Goal: Task Accomplishment & Management: Complete application form

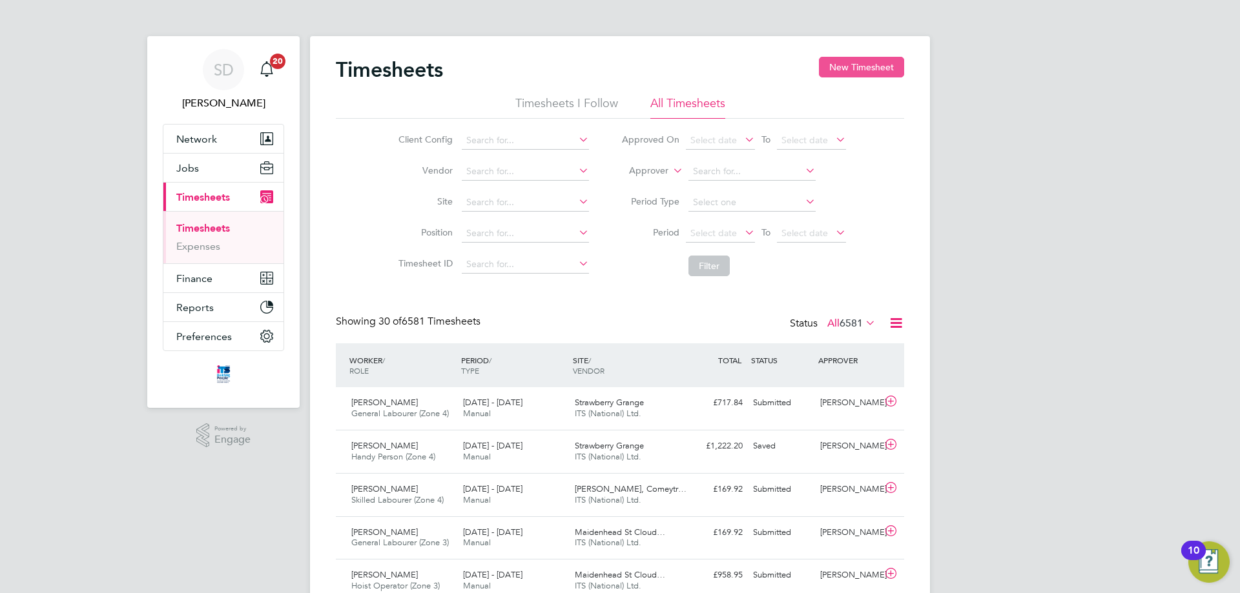
click at [859, 65] on button "New Timesheet" at bounding box center [861, 67] width 85 height 21
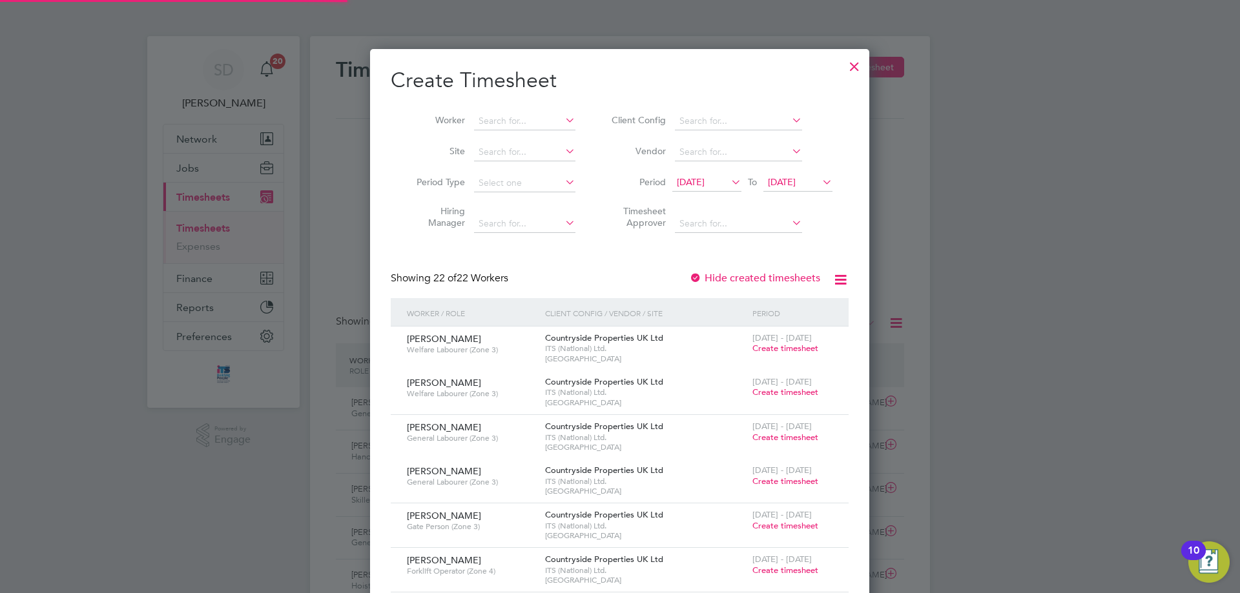
scroll to position [1681, 500]
click at [520, 149] on input at bounding box center [524, 152] width 101 height 18
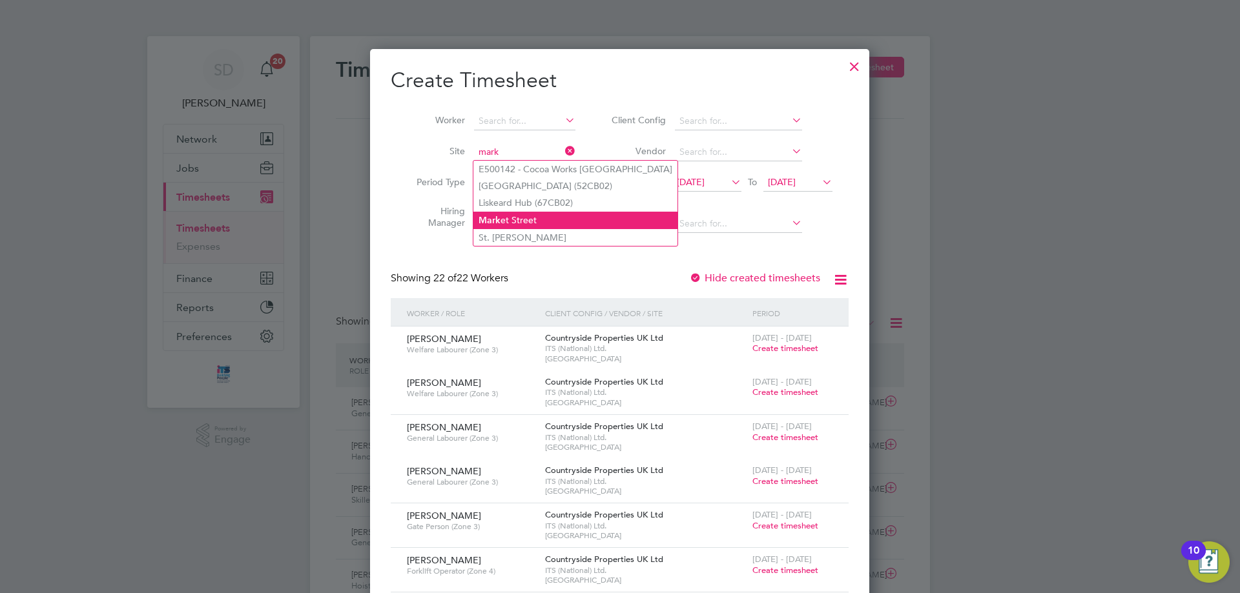
click at [575, 215] on li "Mark et Street" at bounding box center [575, 220] width 204 height 17
type input "[GEOGRAPHIC_DATA]"
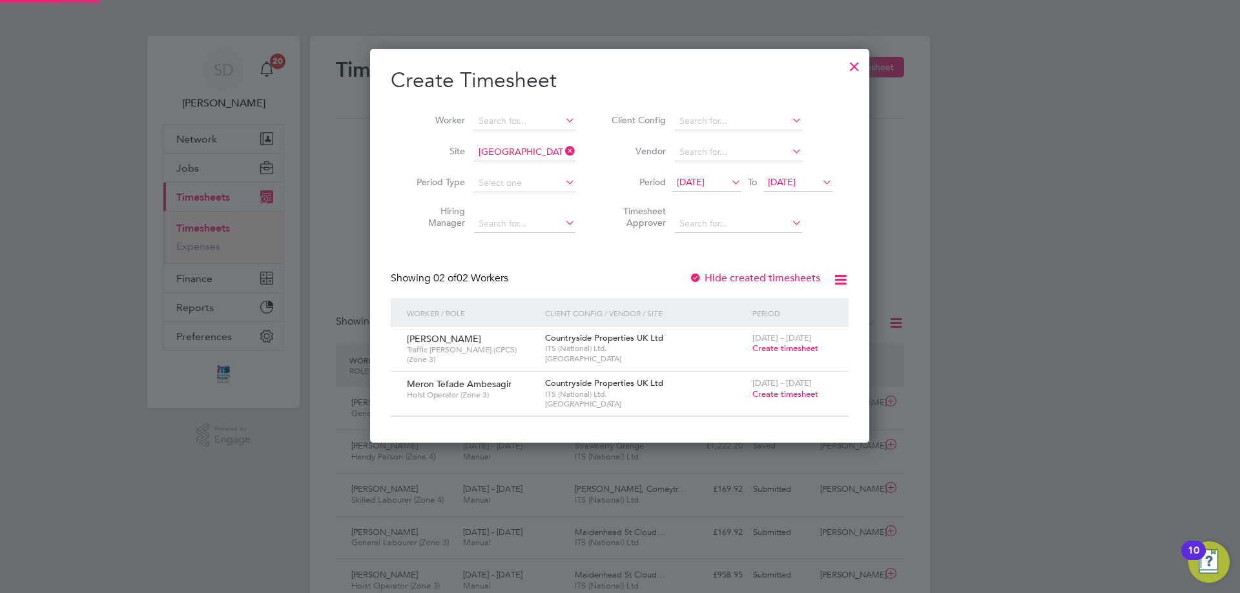
scroll to position [393, 500]
click at [778, 349] on span "Create timesheet" at bounding box center [785, 348] width 66 height 11
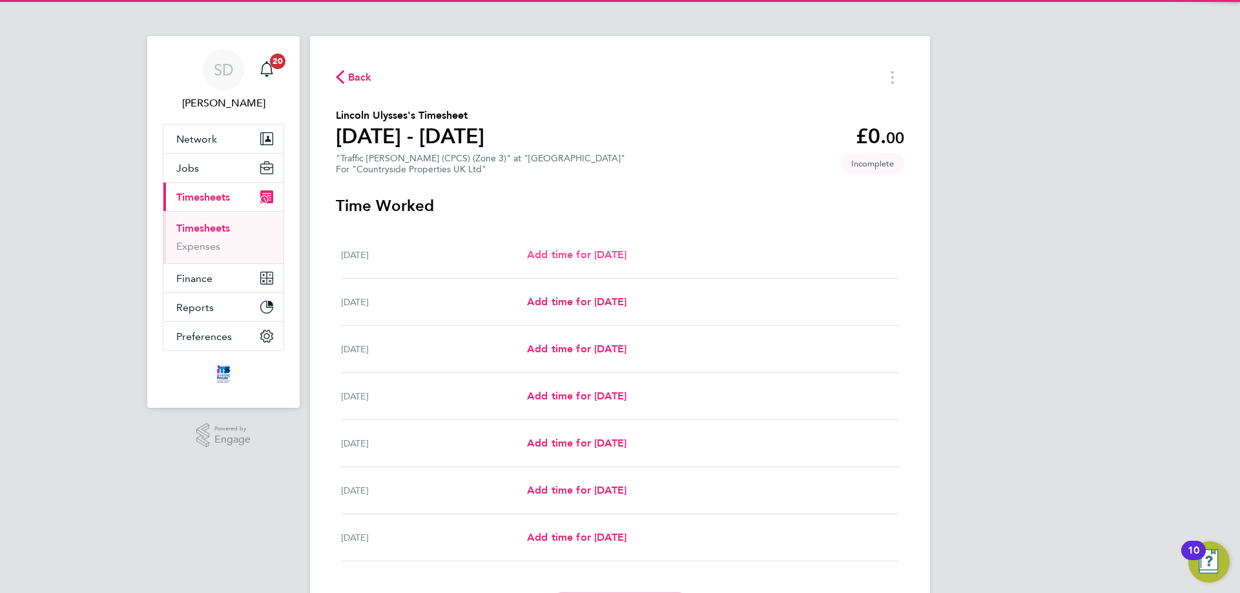
click at [617, 253] on span "Add time for Mon 22 Sep" at bounding box center [576, 255] width 99 height 12
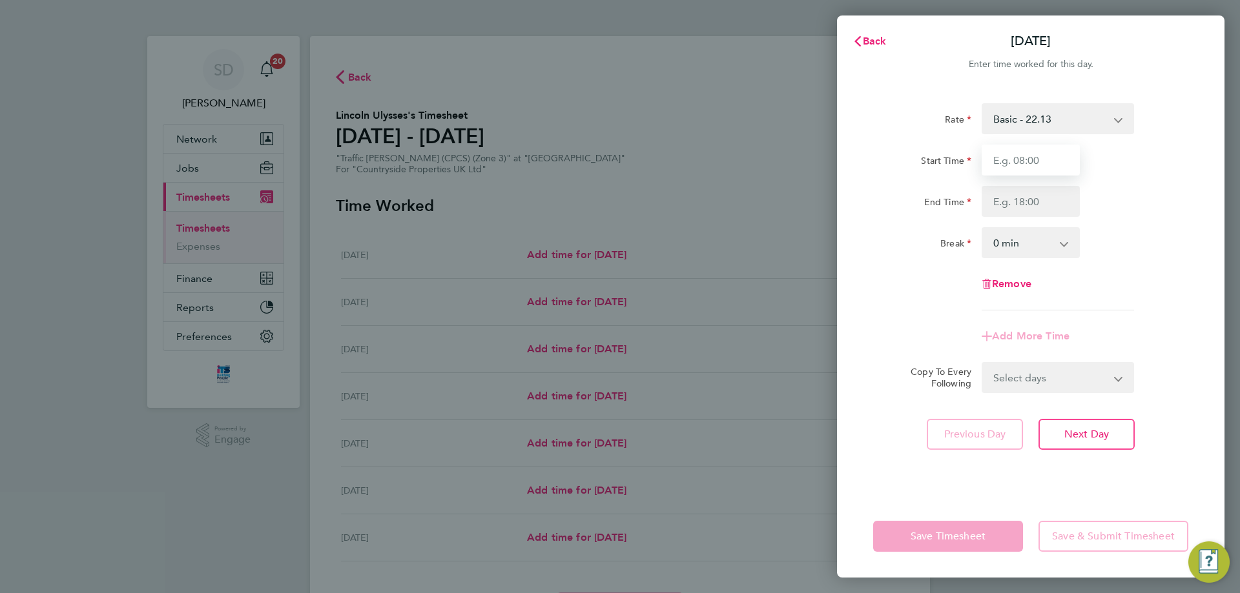
click at [1038, 171] on input "Start Time" at bounding box center [1031, 160] width 98 height 31
type input "07:00"
click at [1036, 242] on select "0 min 15 min 30 min 45 min 60 min 75 min 90 min" at bounding box center [1023, 243] width 80 height 28
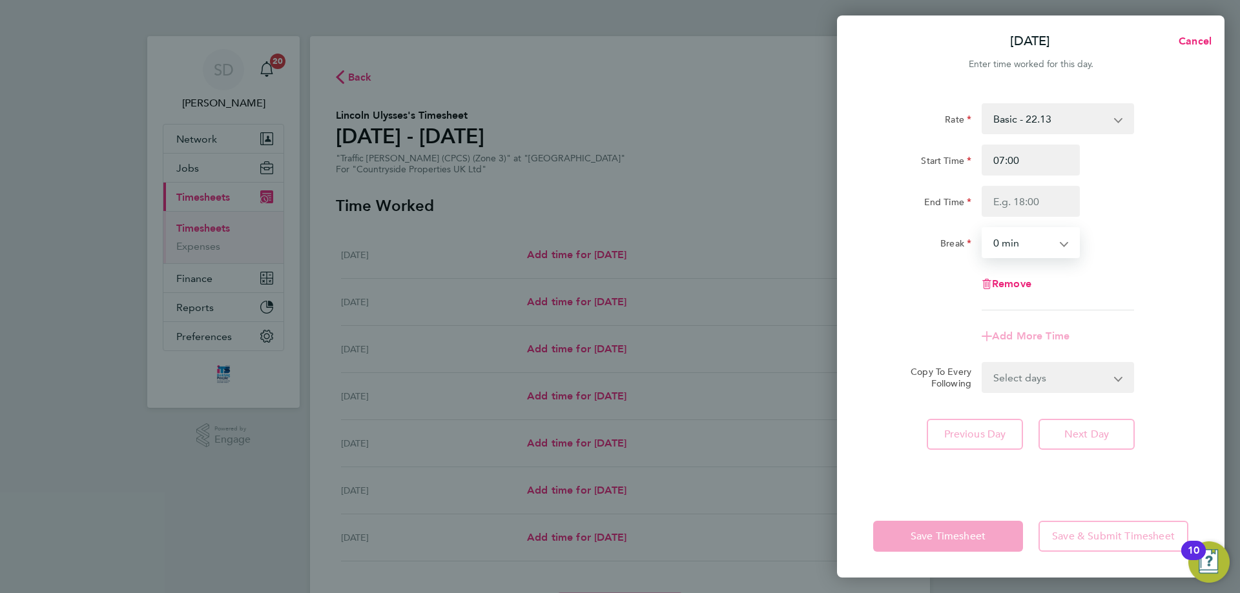
select select "30"
click at [983, 229] on select "0 min 15 min 30 min 45 min 60 min 75 min 90 min" at bounding box center [1023, 243] width 80 height 28
click at [1020, 207] on input "End Time" at bounding box center [1031, 201] width 98 height 31
type input "17:00"
click at [1159, 269] on div "Rate Basic - 22.13 Start Time 07:00 End Time 17:00 Break 0 min 15 min 30 min 45…" at bounding box center [1030, 206] width 315 height 207
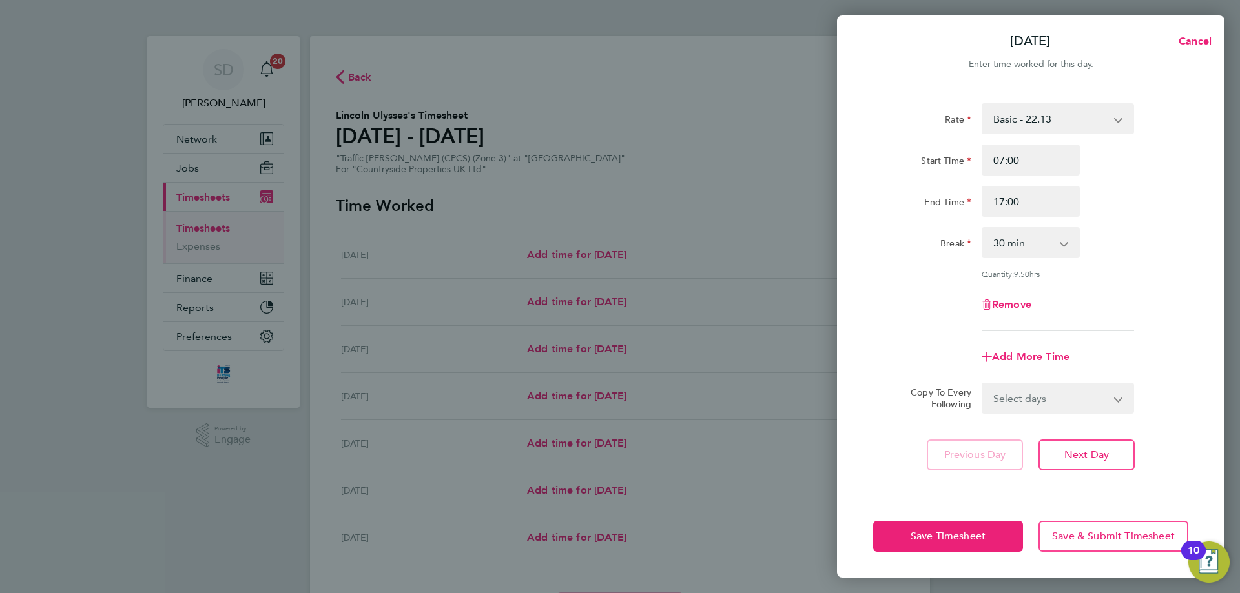
click at [1036, 404] on select "Select days Day Weekday (Mon-Fri) Weekend (Sat-Sun) Tuesday Wednesday Thursday …" at bounding box center [1051, 398] width 136 height 28
select select "WEEKDAY"
click at [983, 384] on select "Select days Day Weekday (Mon-Fri) Weekend (Sat-Sun) Tuesday Wednesday Thursday …" at bounding box center [1051, 398] width 136 height 28
select select "2025-09-28"
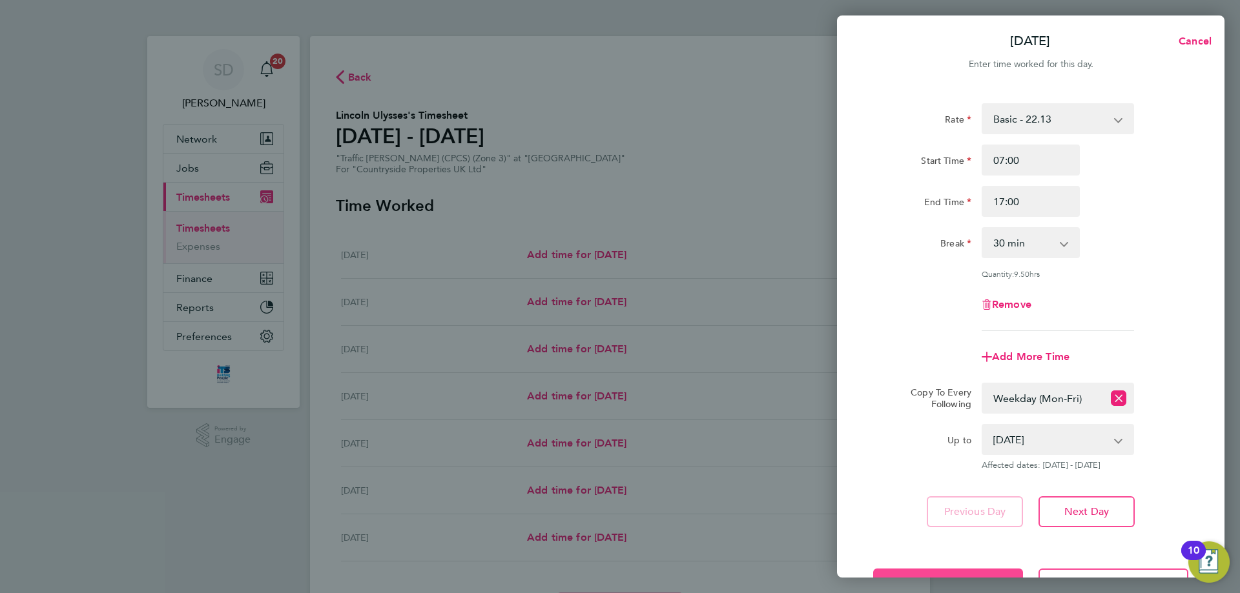
click at [938, 570] on button "Save Timesheet" at bounding box center [948, 584] width 150 height 31
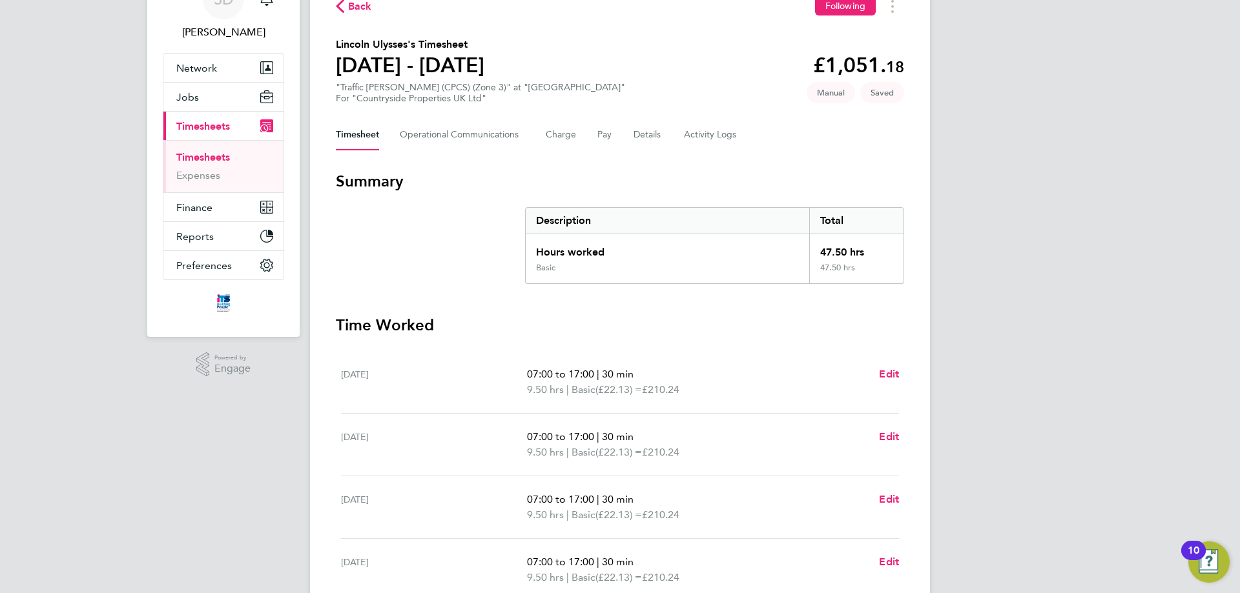
scroll to position [350, 0]
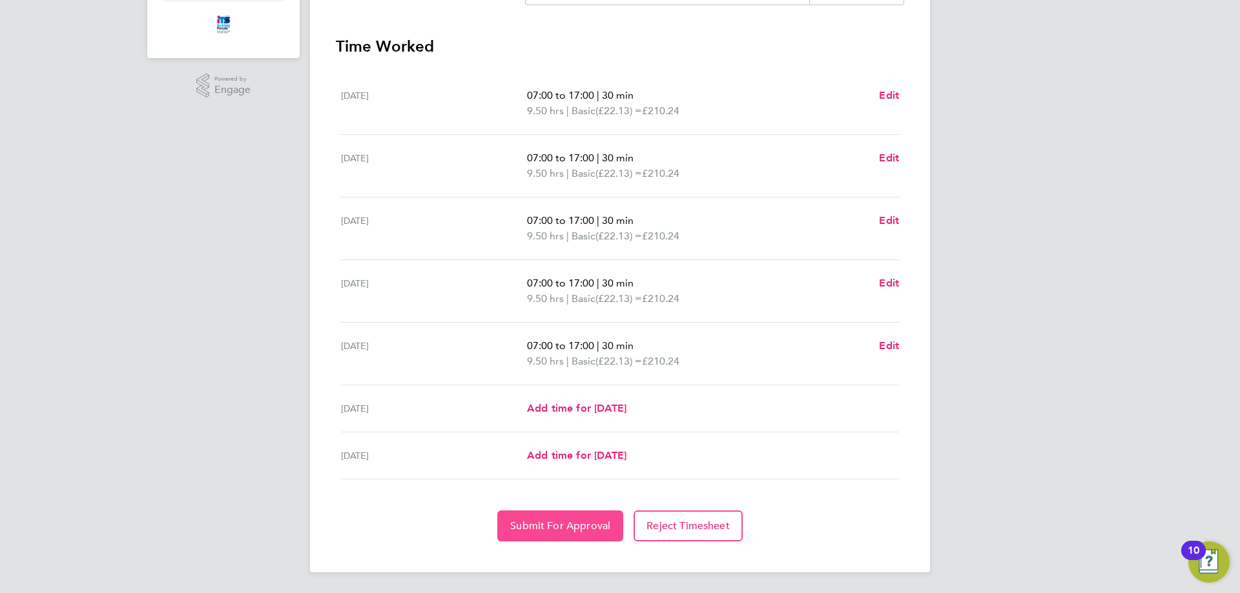
click at [569, 530] on span "Submit For Approval" at bounding box center [560, 526] width 100 height 13
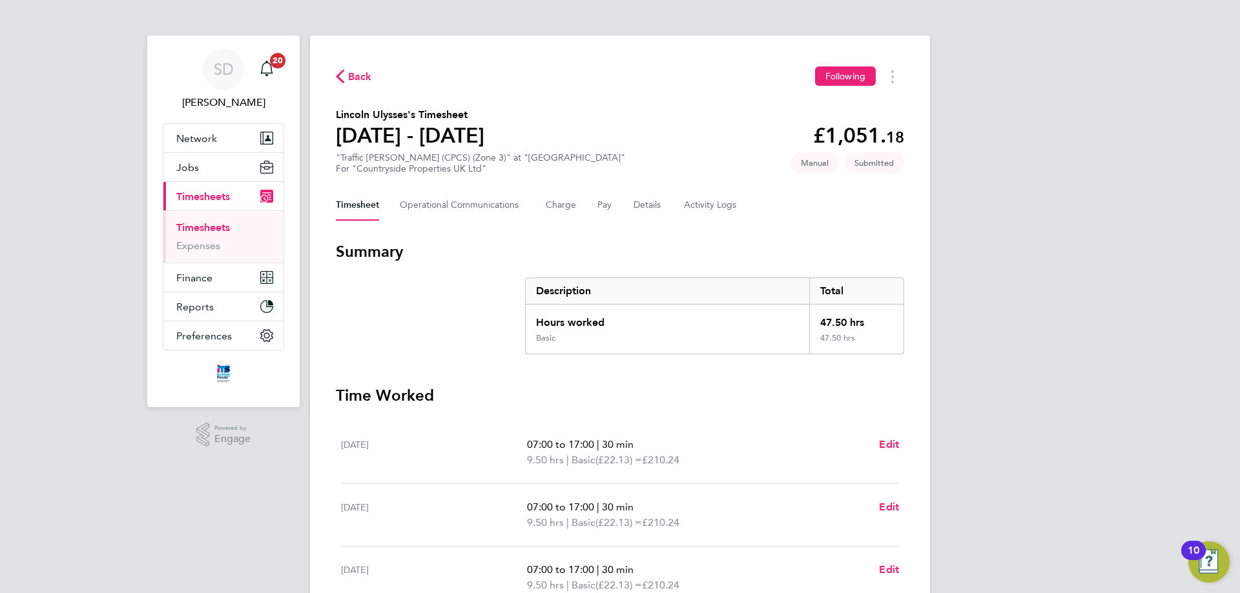
scroll to position [0, 0]
click at [365, 71] on span "Back" at bounding box center [360, 77] width 24 height 15
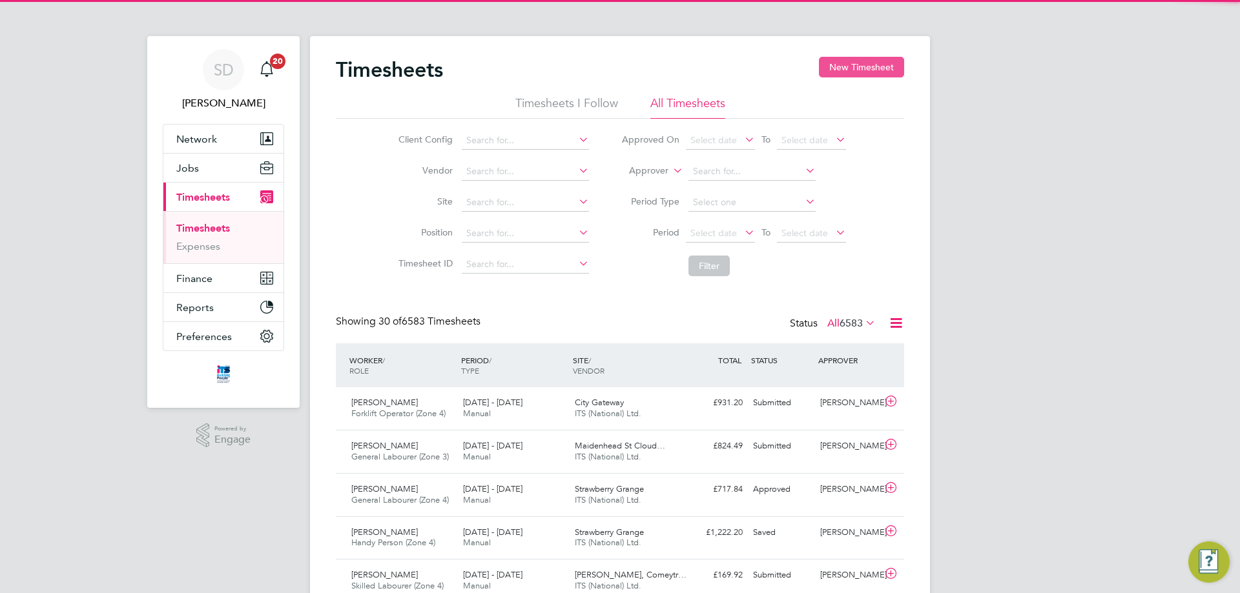
scroll to position [33, 112]
click at [885, 59] on button "New Timesheet" at bounding box center [861, 67] width 85 height 21
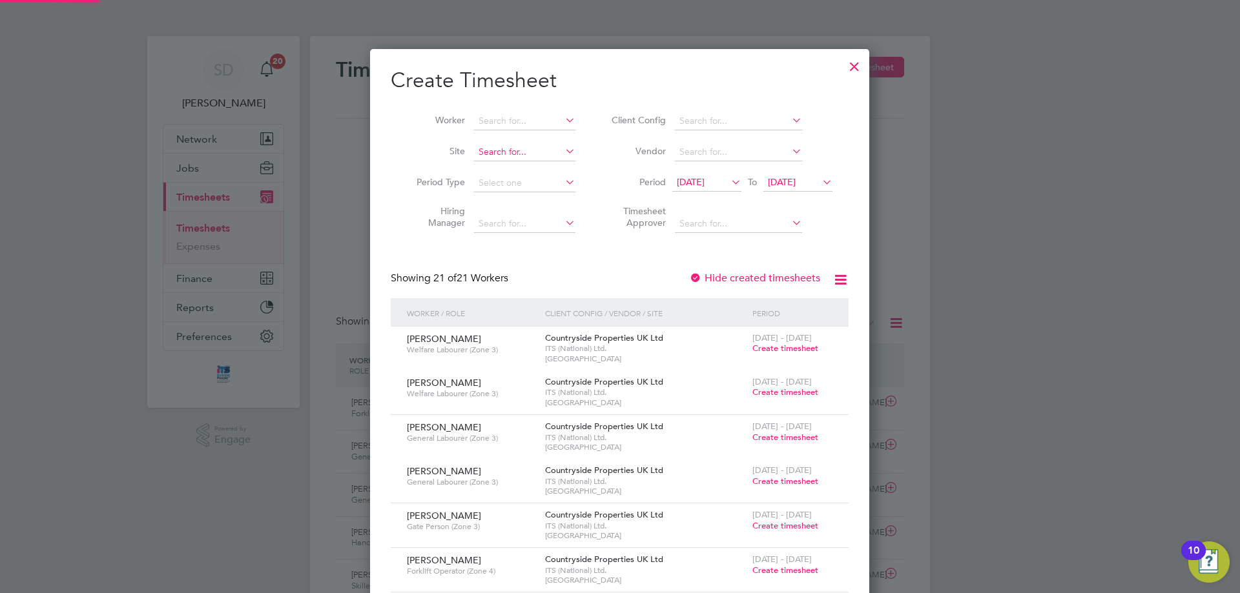
click at [493, 158] on input at bounding box center [524, 152] width 101 height 18
click at [517, 218] on li "Mark et Street" at bounding box center [575, 220] width 204 height 17
type input "[GEOGRAPHIC_DATA]"
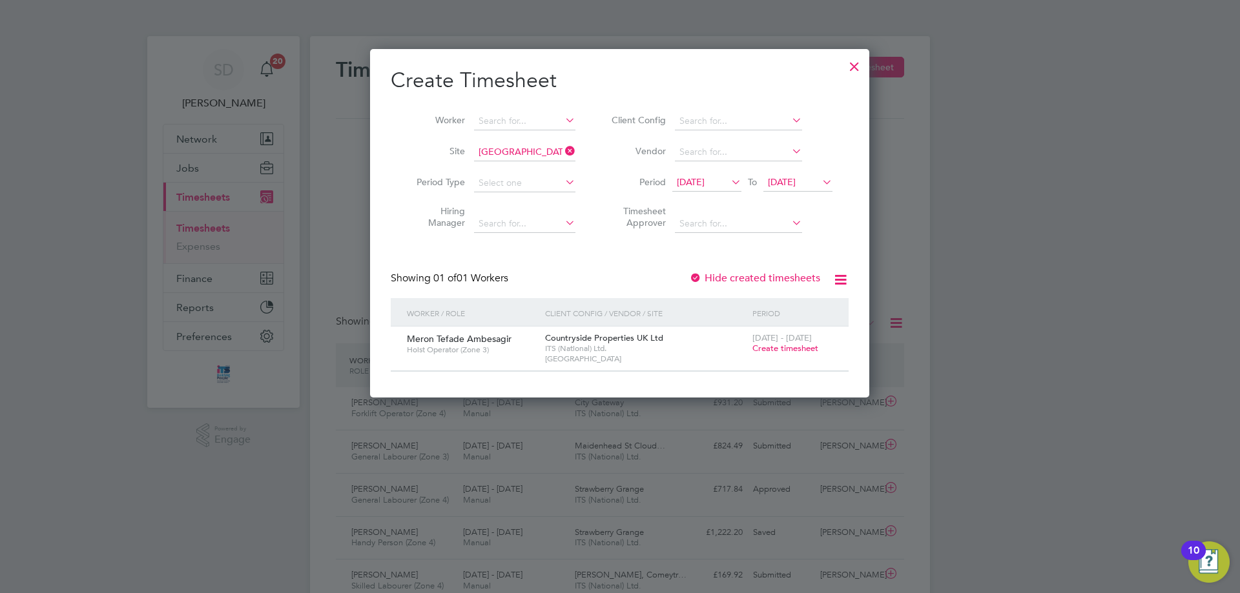
click at [798, 349] on span "Create timesheet" at bounding box center [785, 348] width 66 height 11
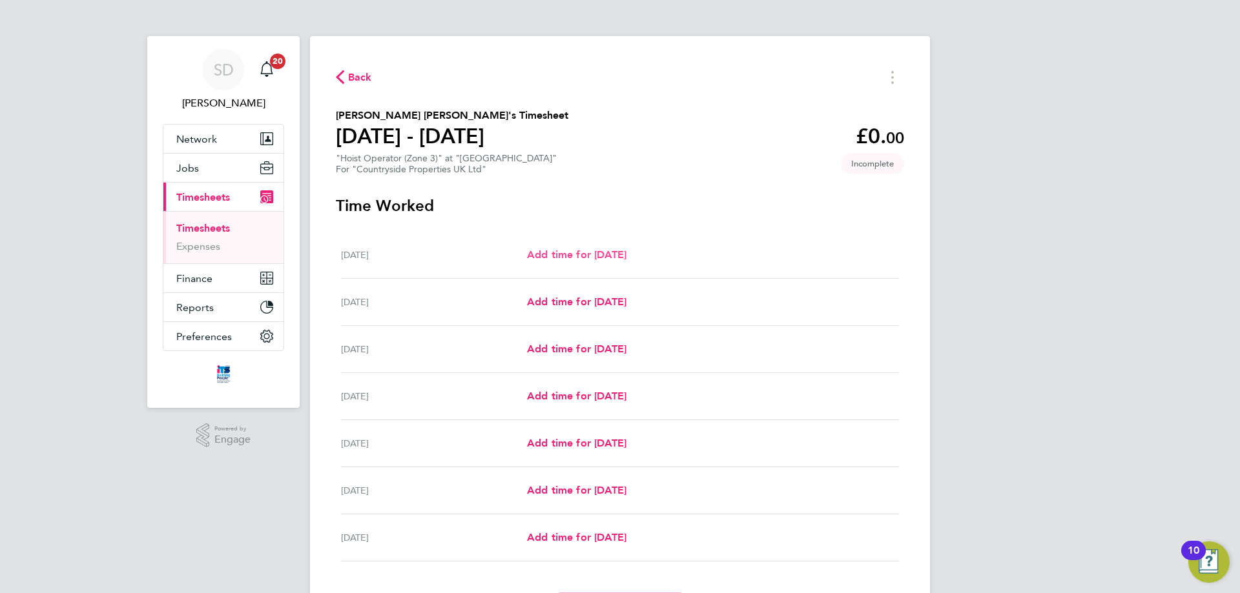
click at [565, 252] on span "Add time for Mon 22 Sep" at bounding box center [576, 255] width 99 height 12
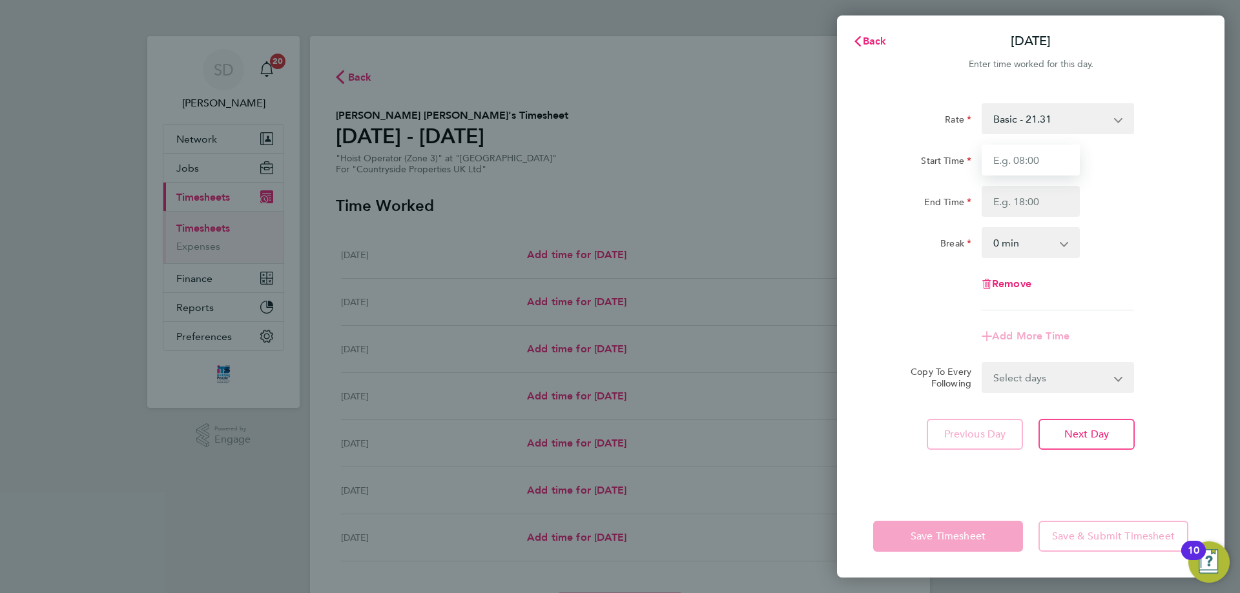
drag, startPoint x: 1035, startPoint y: 150, endPoint x: 1043, endPoint y: 170, distance: 20.9
click at [1035, 150] on input "Start Time" at bounding box center [1031, 160] width 98 height 31
type input "07:00"
click at [1018, 208] on input "End Time" at bounding box center [1031, 201] width 98 height 31
type input "17:00"
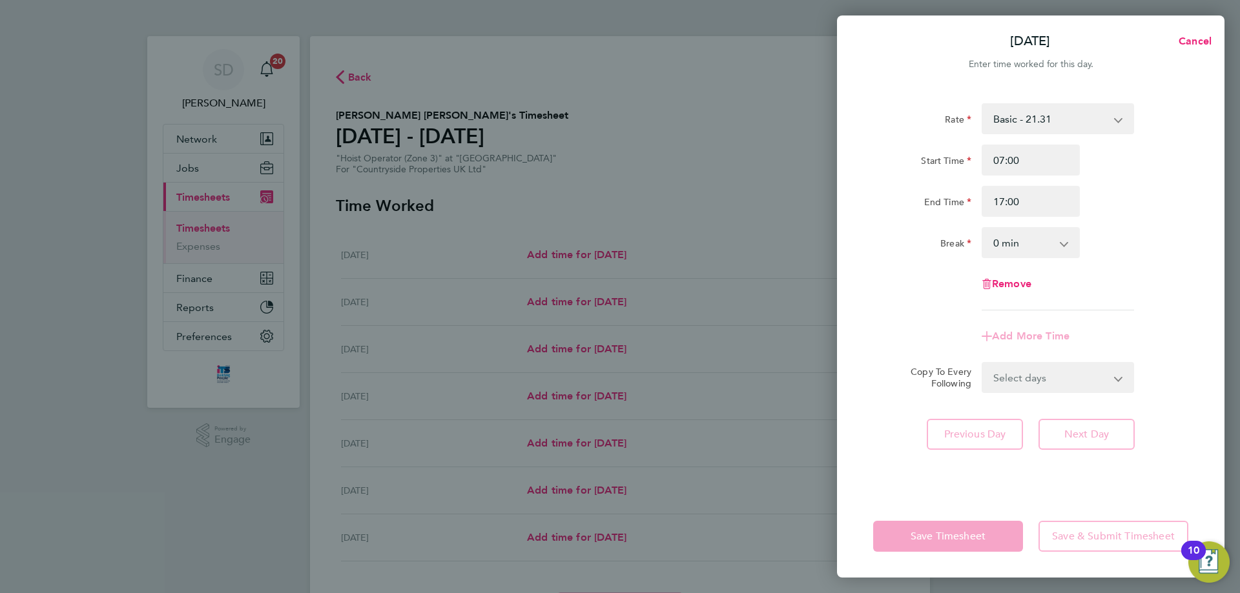
click at [1154, 236] on div "Break 0 min 15 min 30 min 45 min 60 min 75 min 90 min" at bounding box center [1030, 242] width 325 height 31
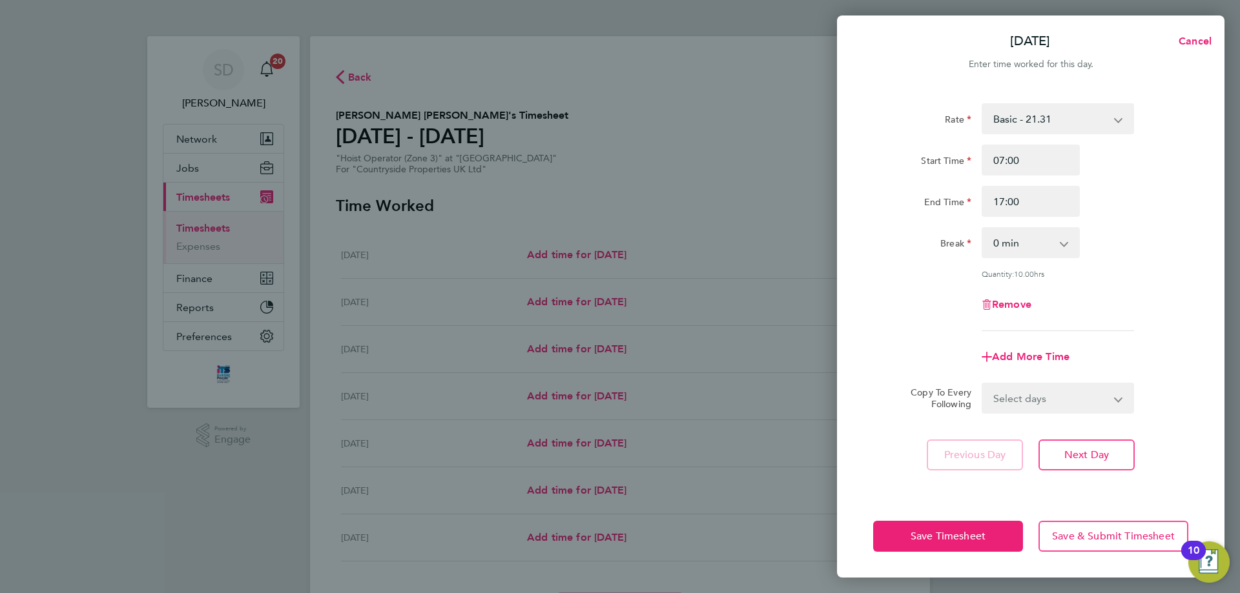
click at [1069, 238] on app-icon-cross-button at bounding box center [1070, 243] width 15 height 28
drag, startPoint x: 1058, startPoint y: 243, endPoint x: 1054, endPoint y: 253, distance: 11.0
click at [1058, 243] on select "0 min 15 min 30 min 45 min 60 min 75 min 90 min" at bounding box center [1023, 243] width 80 height 28
select select "30"
click at [983, 229] on select "0 min 15 min 30 min 45 min 60 min 75 min 90 min" at bounding box center [1023, 243] width 80 height 28
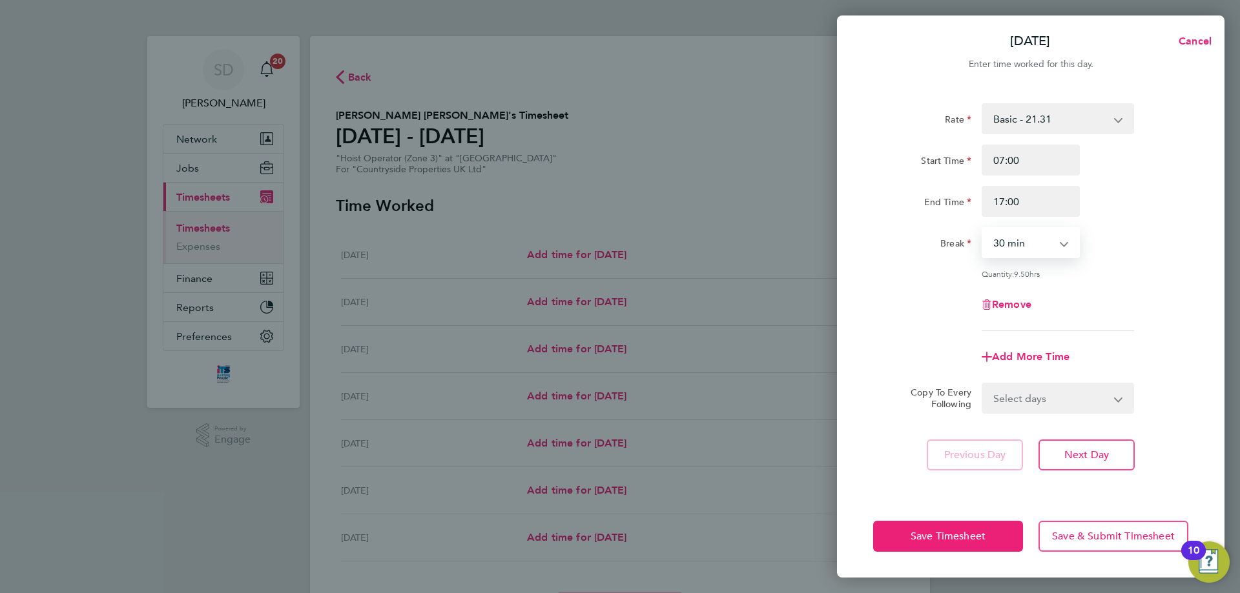
click at [1136, 278] on div "Rate Basic - 21.31 Start Time 07:00 End Time 17:00 Break 0 min 15 min 30 min 45…" at bounding box center [1030, 217] width 315 height 228
click at [909, 542] on button "Save Timesheet" at bounding box center [948, 536] width 150 height 31
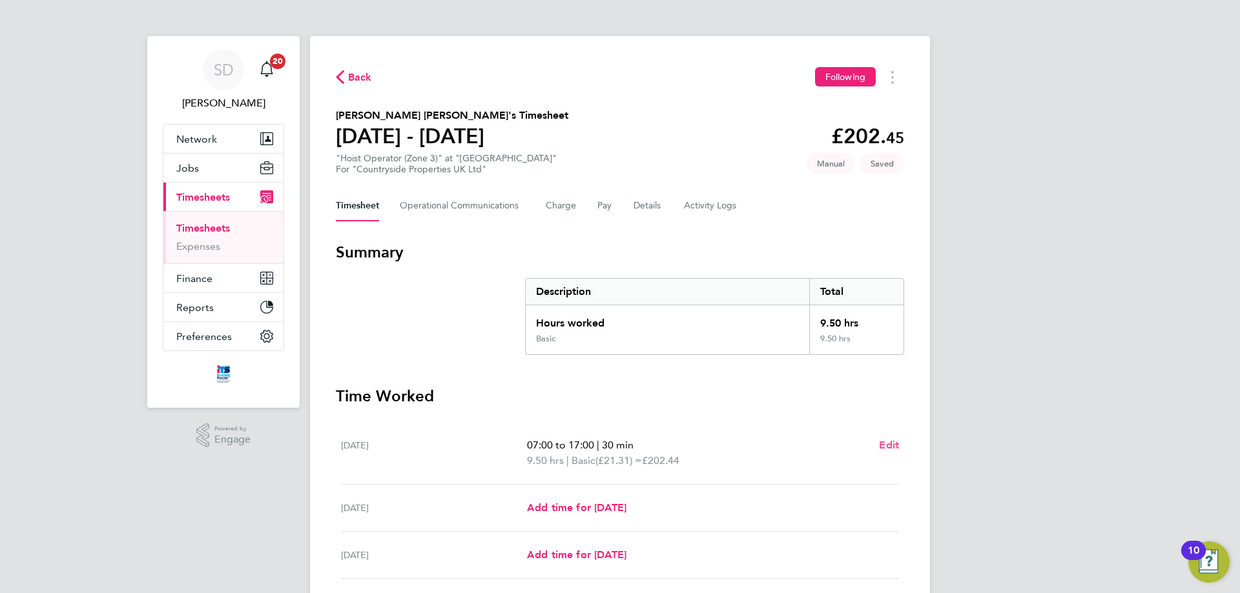
click at [890, 444] on span "Edit" at bounding box center [889, 445] width 20 height 12
select select "30"
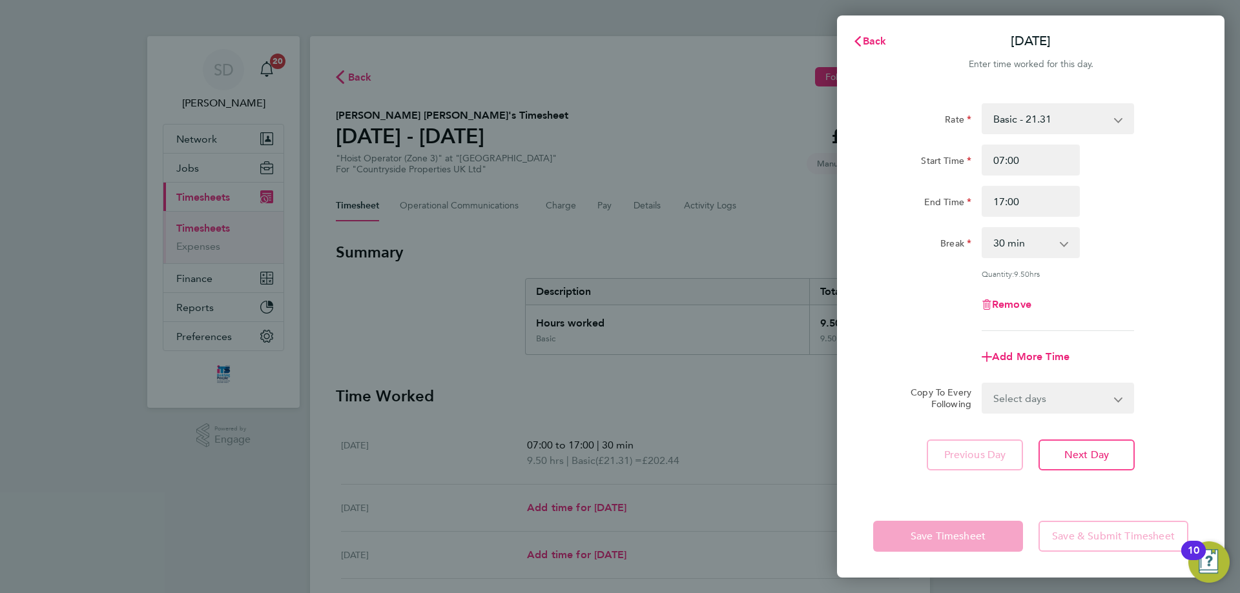
click at [1044, 403] on select "Select days Day Weekday (Mon-Fri) Weekend (Sat-Sun) Tuesday Wednesday Thursday …" at bounding box center [1051, 398] width 136 height 28
select select "WEEKDAY"
click at [983, 384] on select "Select days Day Weekday (Mon-Fri) Weekend (Sat-Sun) Tuesday Wednesday Thursday …" at bounding box center [1051, 398] width 136 height 28
select select "2025-09-28"
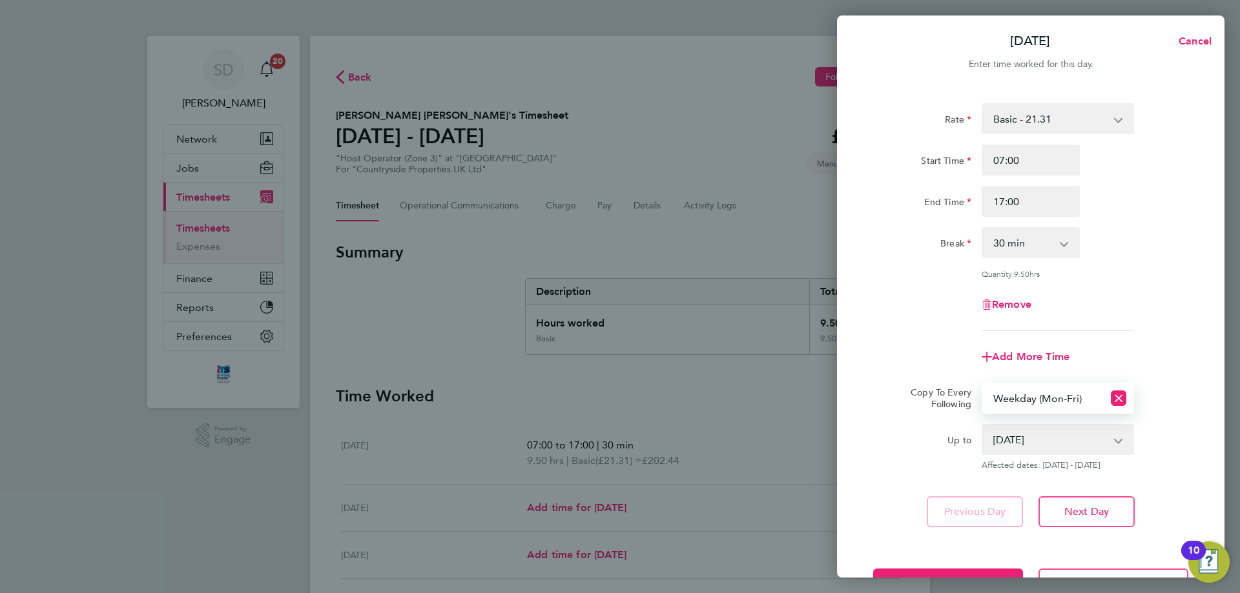
click at [941, 566] on div "Save Timesheet Save & Submit Timesheet" at bounding box center [1030, 584] width 387 height 83
click at [942, 571] on button "Save Timesheet" at bounding box center [948, 584] width 150 height 31
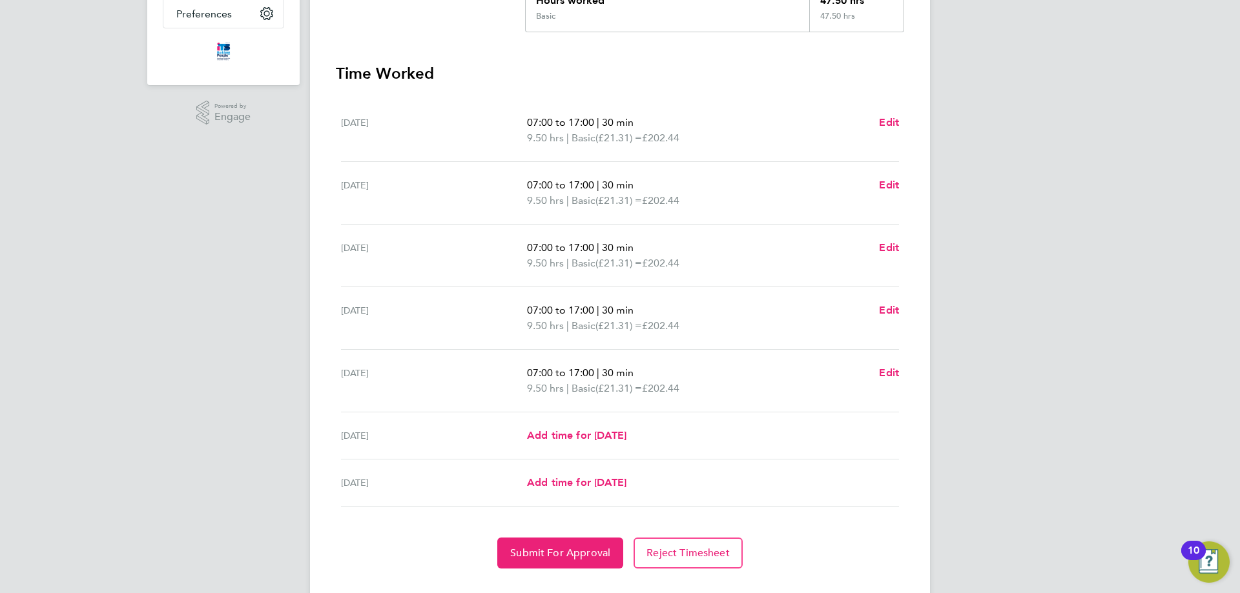
click at [883, 381] on app-form-button "Edit" at bounding box center [889, 380] width 20 height 31
click at [886, 374] on span "Edit" at bounding box center [889, 373] width 20 height 12
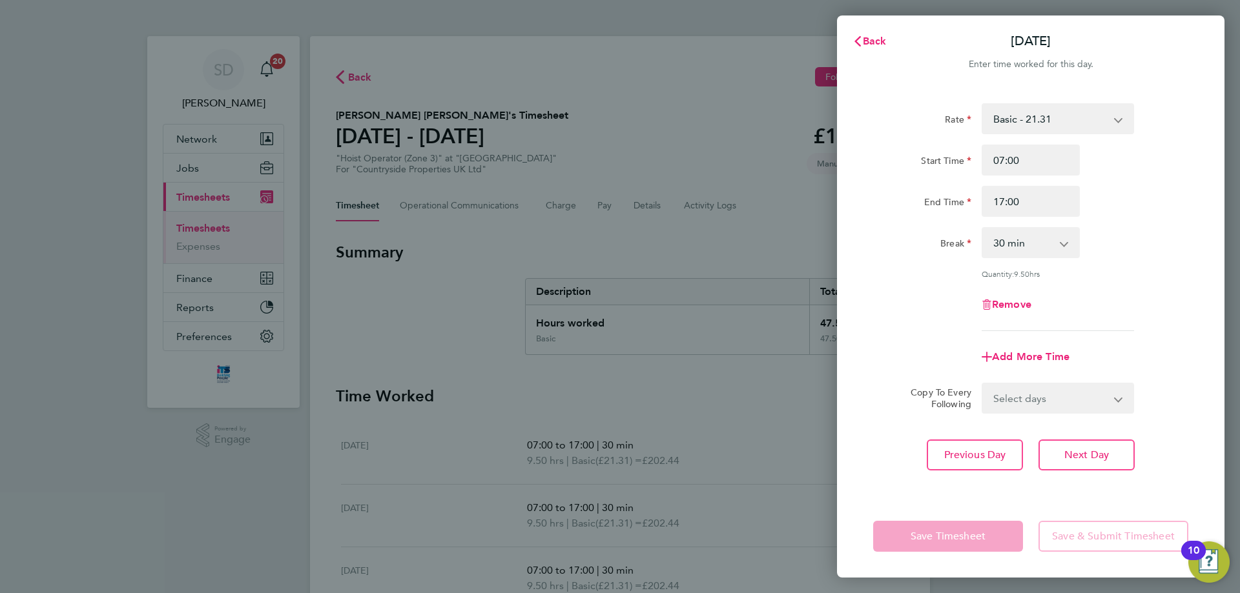
click at [1025, 256] on select "0 min 15 min 30 min 45 min 60 min 75 min 90 min" at bounding box center [1023, 243] width 80 height 28
select select "0"
click at [983, 229] on select "0 min 15 min 30 min 45 min 60 min 75 min 90 min" at bounding box center [1023, 243] width 80 height 28
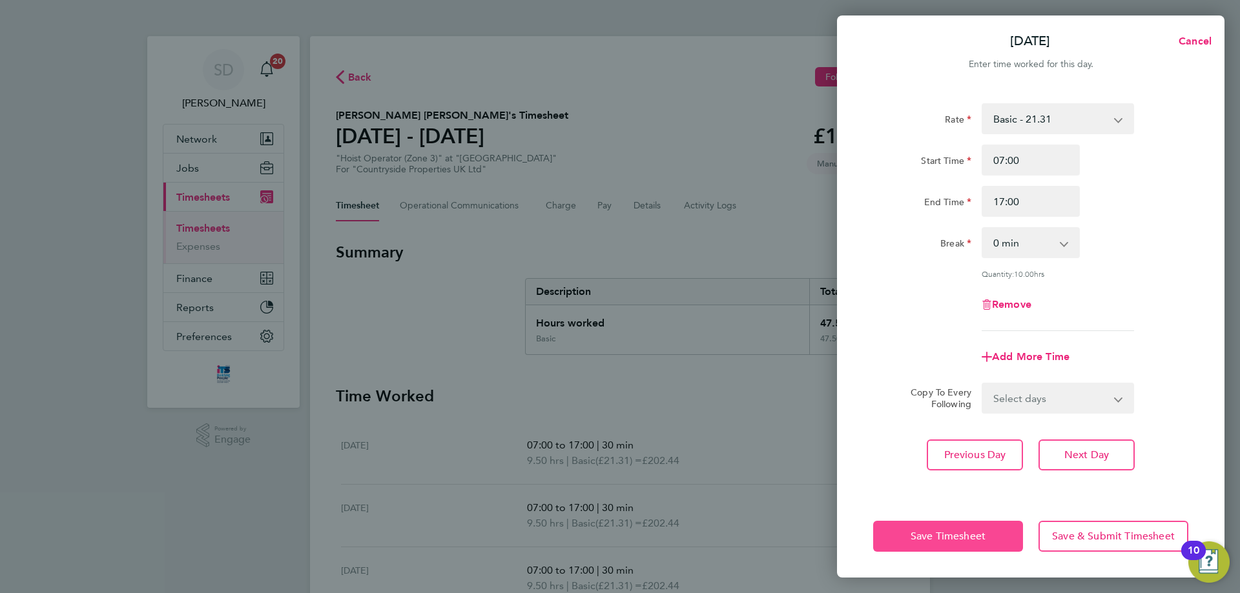
click at [954, 541] on span "Save Timesheet" at bounding box center [947, 536] width 75 height 13
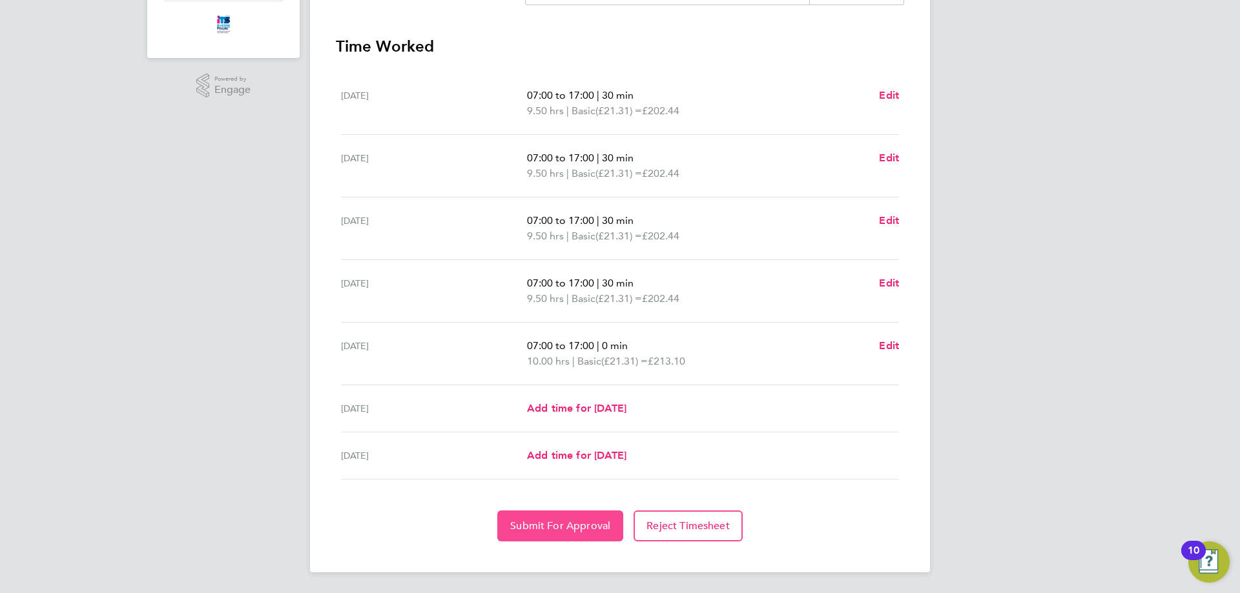
click at [566, 529] on span "Submit For Approval" at bounding box center [560, 526] width 100 height 13
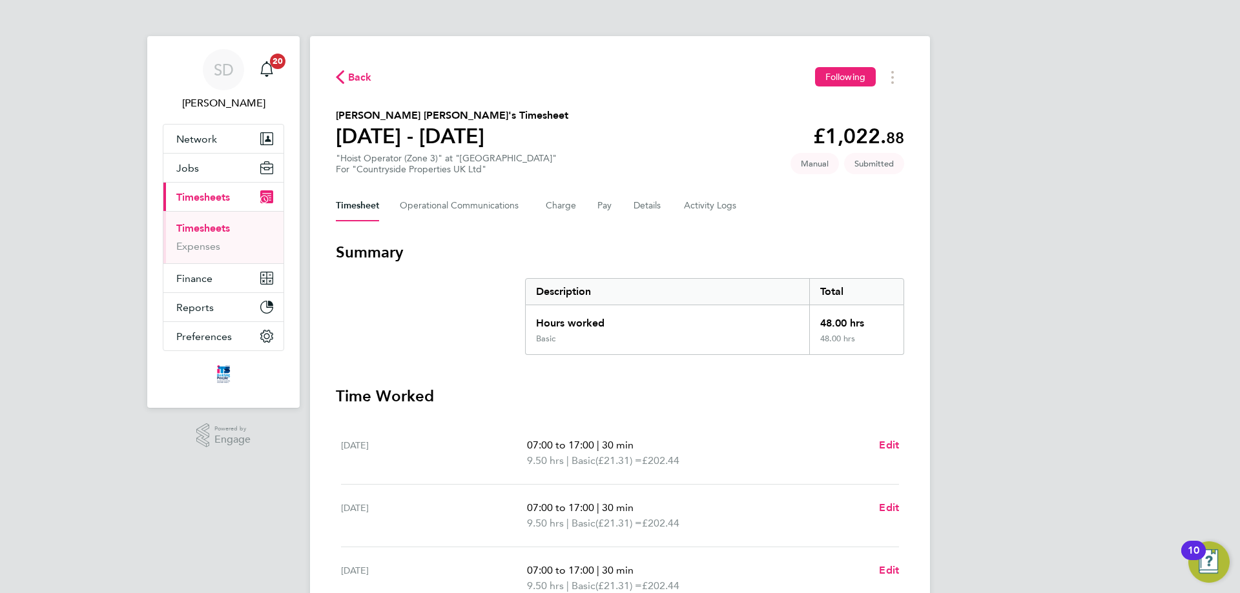
click at [370, 77] on span "Back" at bounding box center [360, 77] width 24 height 15
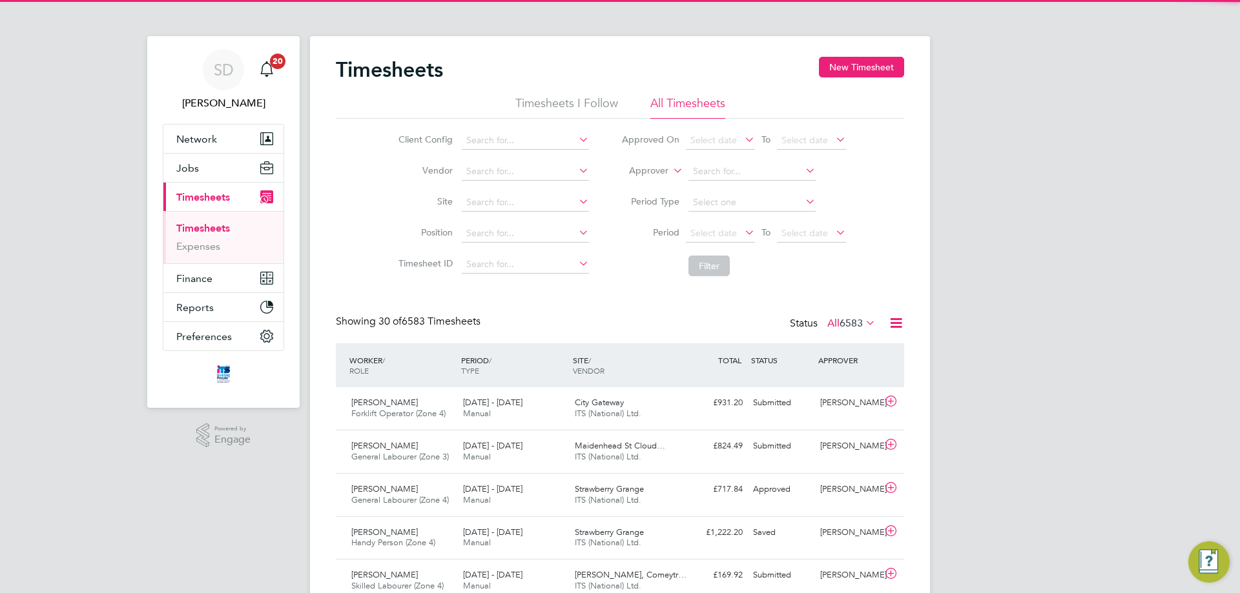
scroll to position [33, 112]
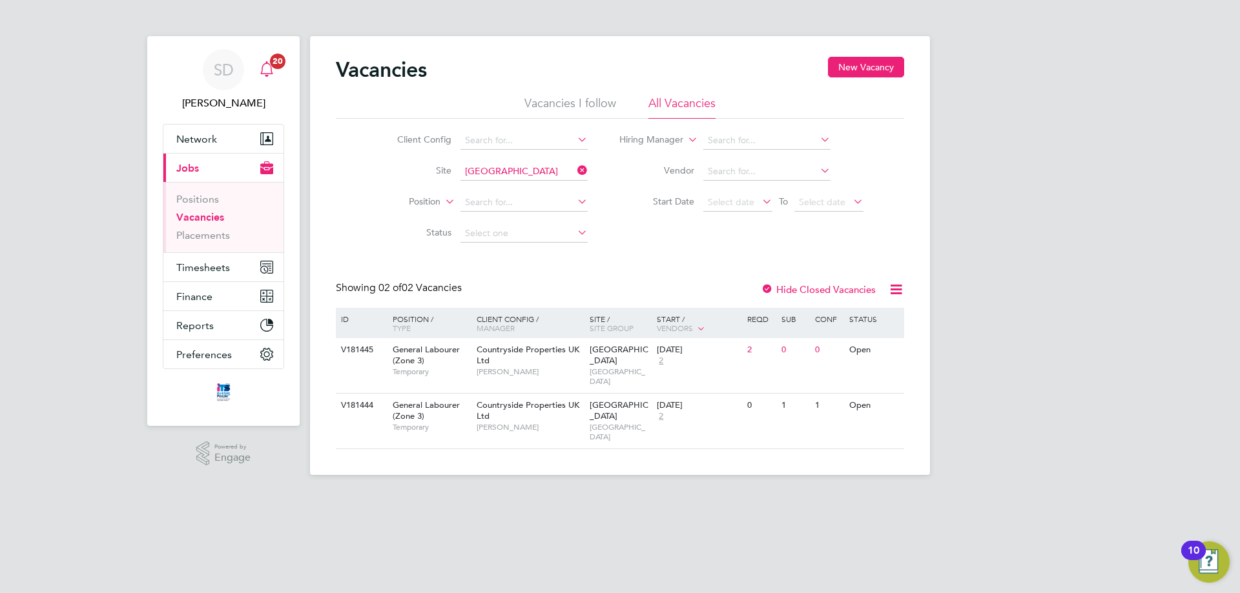
click at [278, 77] on div "Main navigation" at bounding box center [267, 70] width 26 height 26
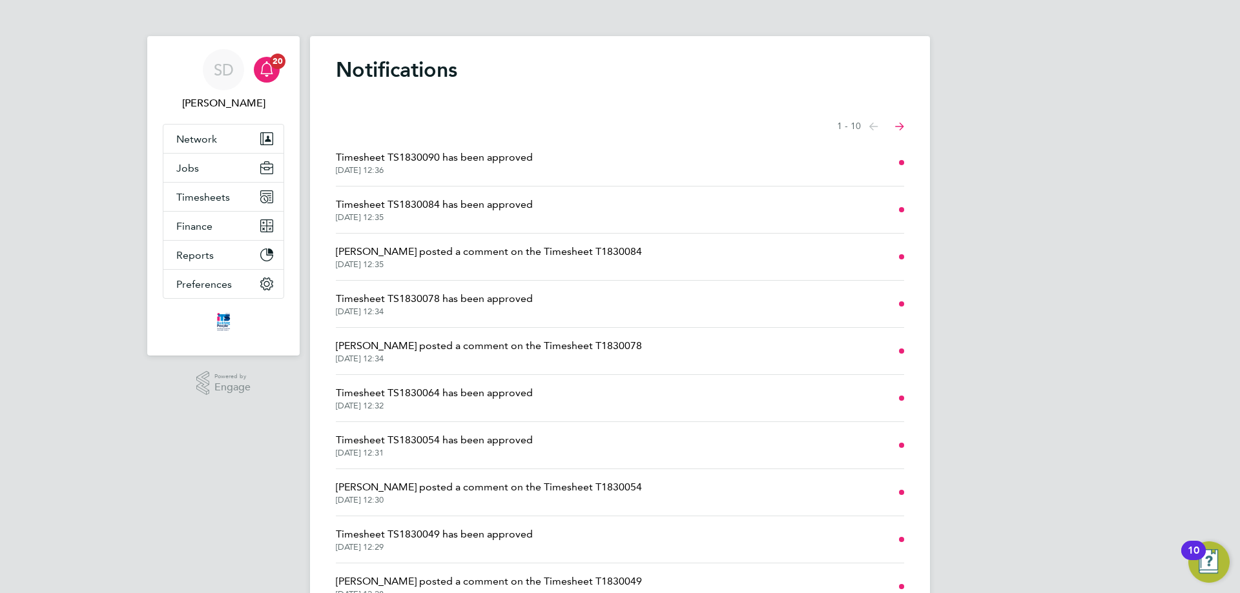
click at [609, 252] on span "[PERSON_NAME] posted a comment on the Timesheet T1830084" at bounding box center [489, 251] width 306 height 15
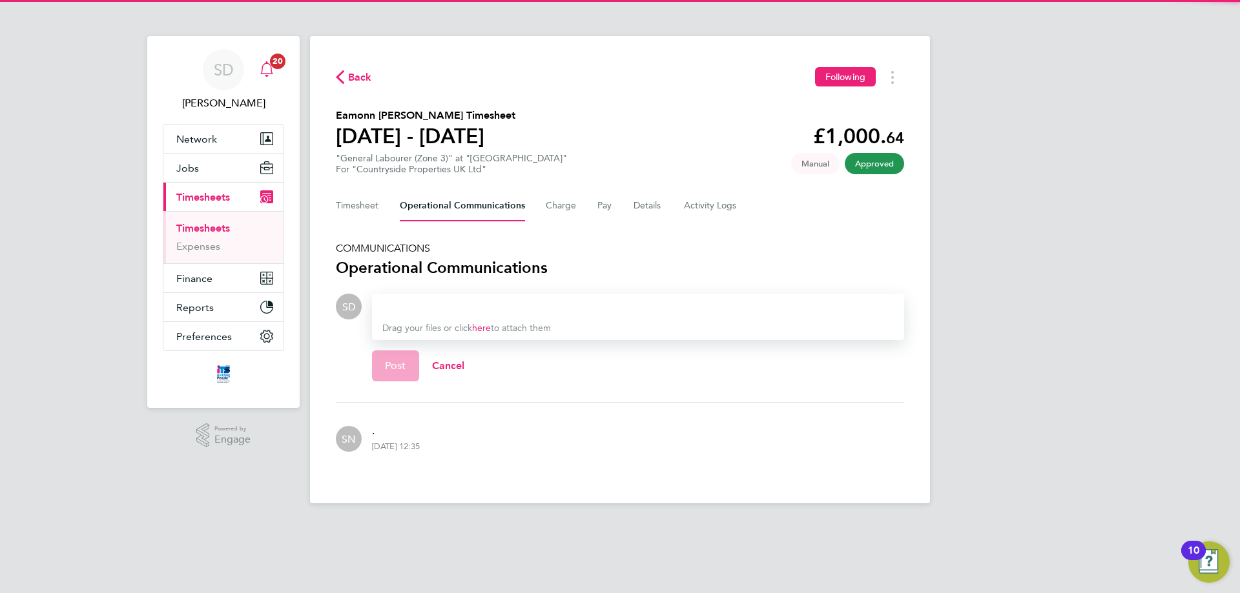
click at [280, 65] on span "20" at bounding box center [277, 61] width 15 height 15
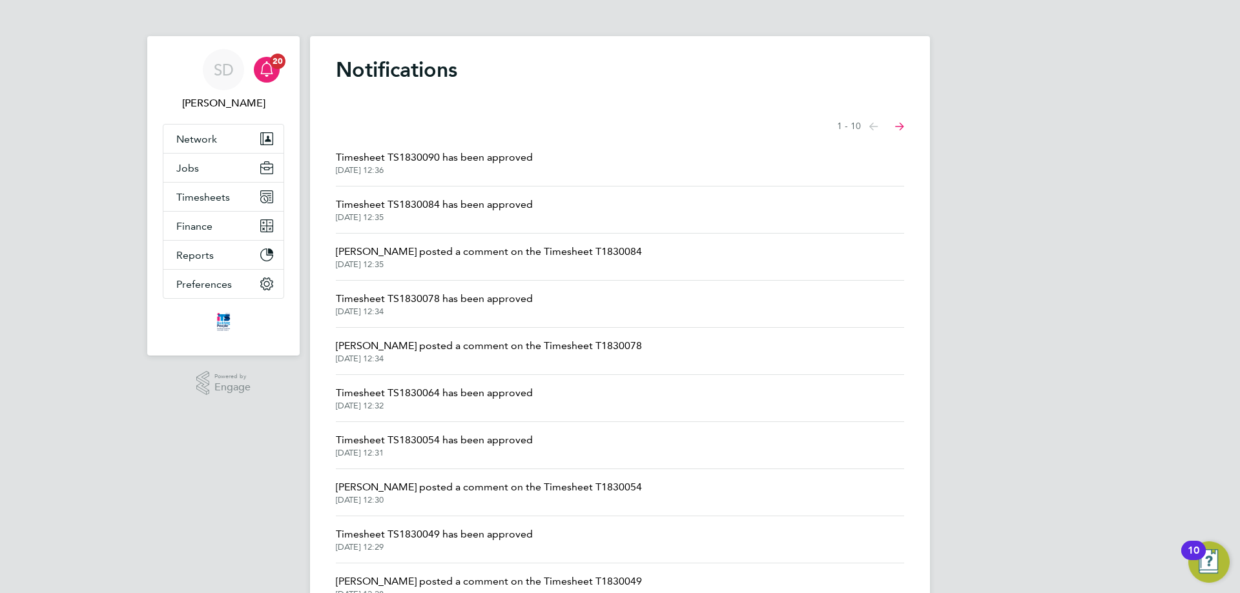
click at [631, 349] on span "[PERSON_NAME] posted a comment on the Timesheet T1830078" at bounding box center [489, 345] width 306 height 15
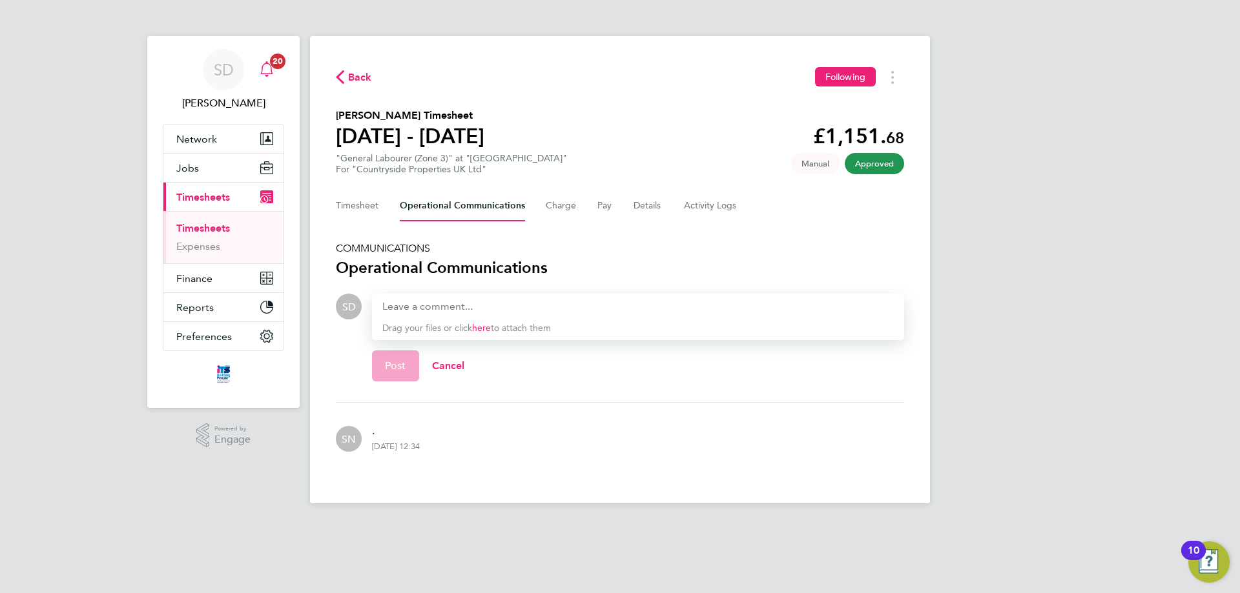
click at [266, 68] on icon "Main navigation" at bounding box center [266, 68] width 15 height 15
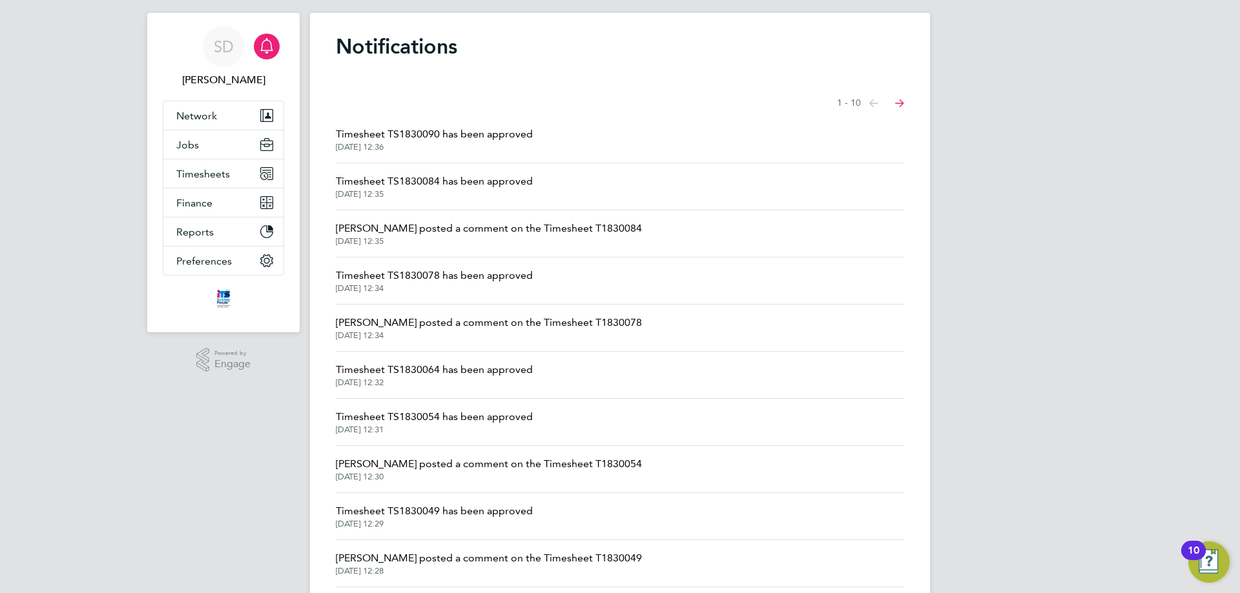
scroll to position [64, 0]
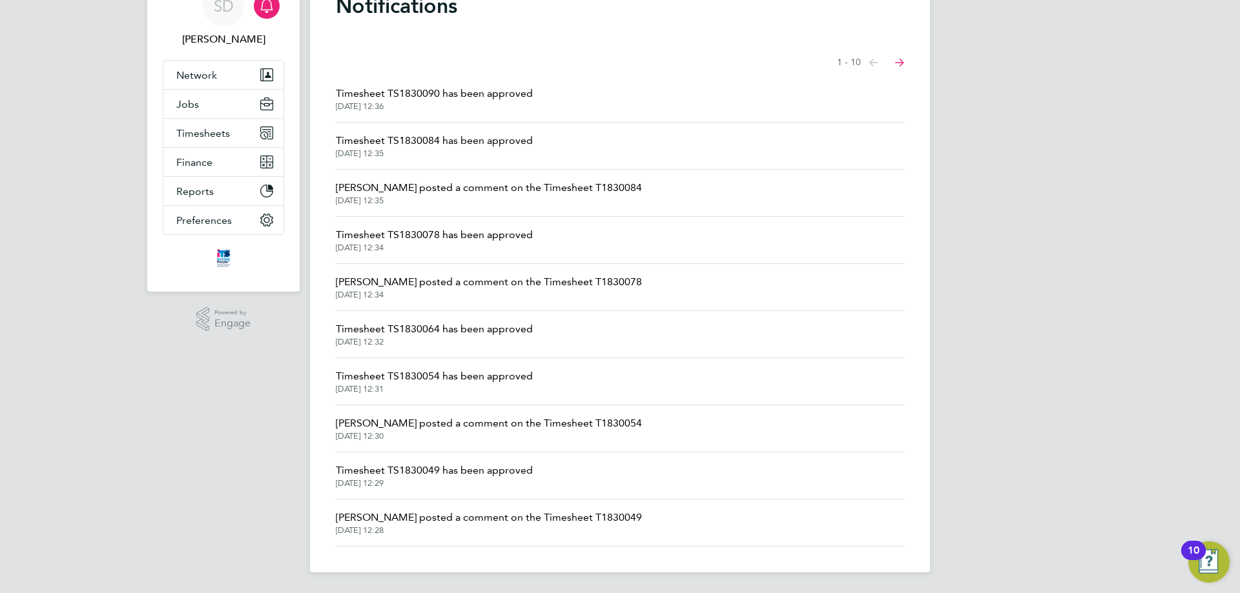
click at [661, 418] on li "[PERSON_NAME] posted a comment on the Timesheet T1830054 [DATE] 12:30" at bounding box center [620, 429] width 568 height 47
click at [608, 425] on span "[PERSON_NAME] posted a comment on the Timesheet T1830054" at bounding box center [489, 423] width 306 height 15
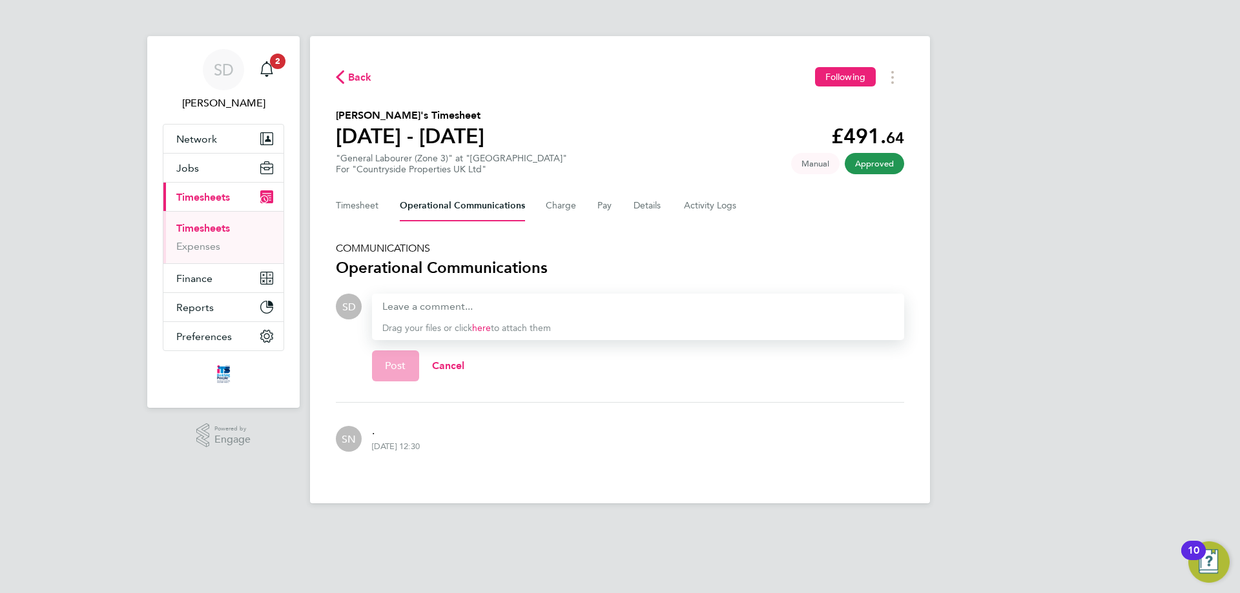
click at [349, 85] on button "Back" at bounding box center [354, 77] width 36 height 16
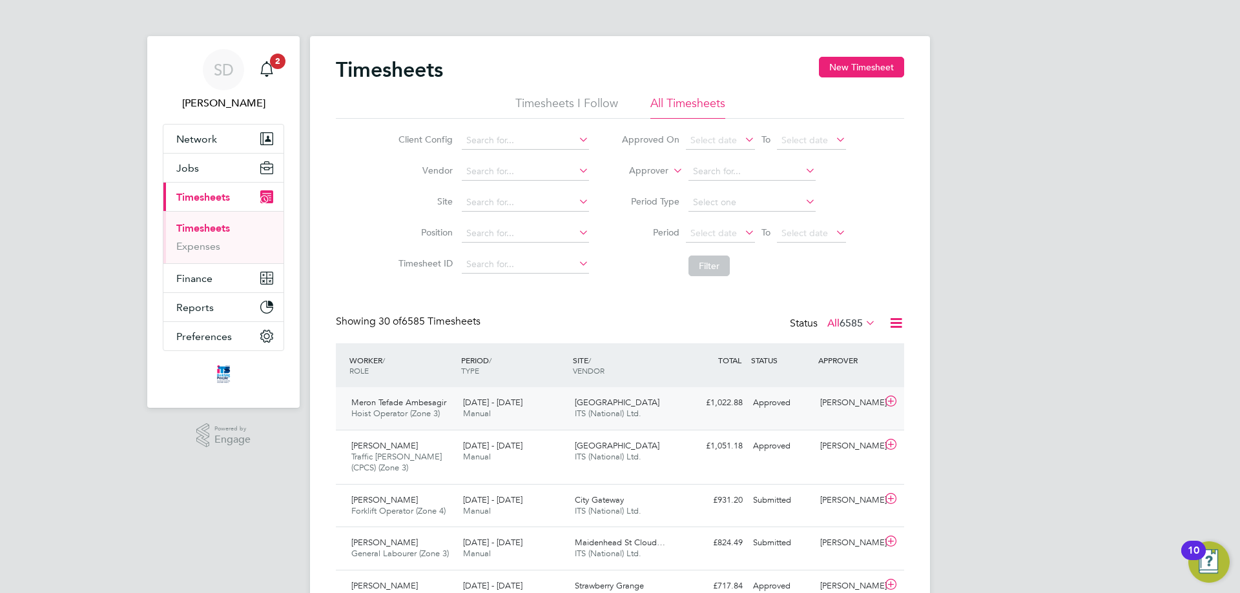
click at [779, 417] on div "Meron Tefade Ambesagir Hoist Operator (Zone 3) [DATE] - [DATE] [DATE] - [DATE] …" at bounding box center [620, 408] width 568 height 43
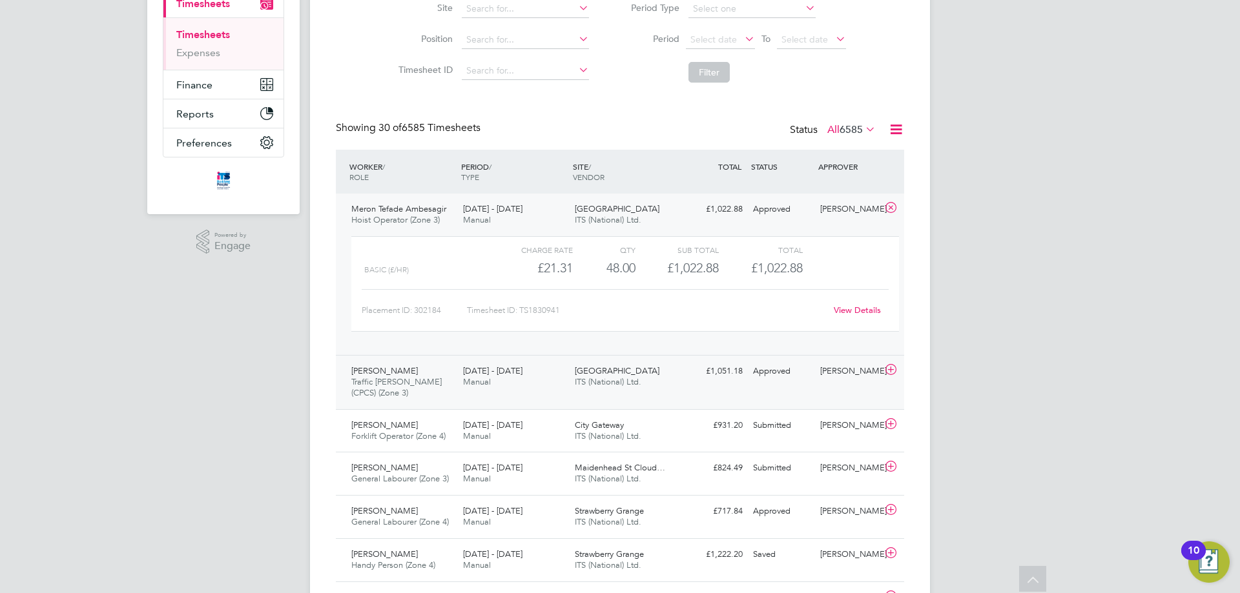
click at [745, 375] on div "£1,051.18 Approved" at bounding box center [714, 371] width 67 height 21
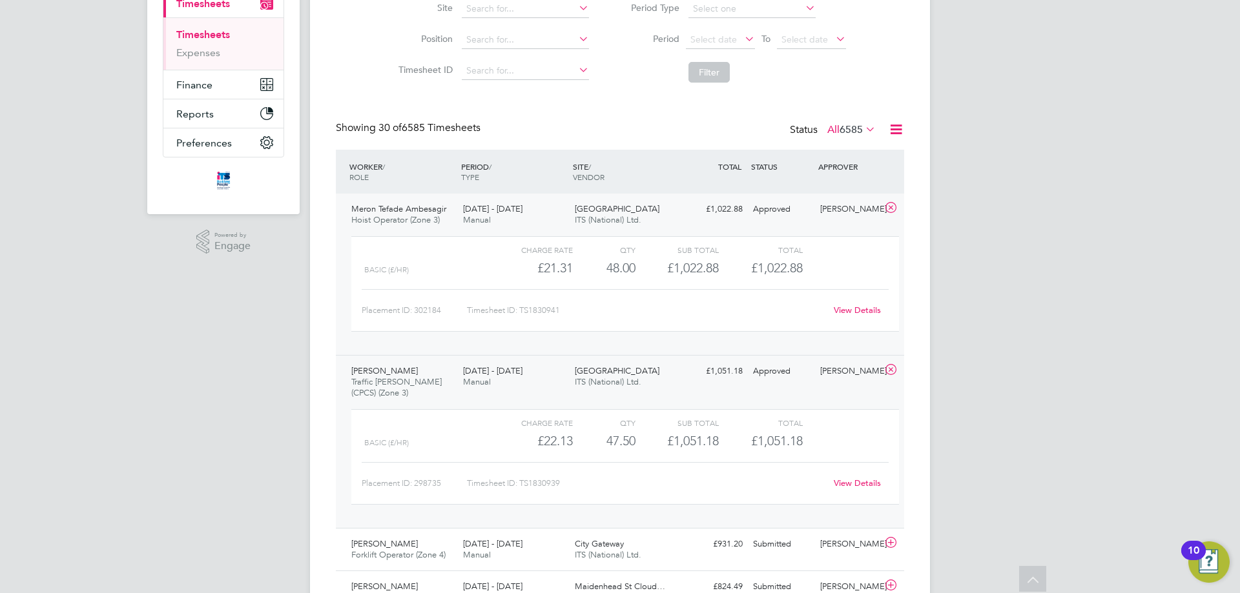
scroll to position [183, 0]
